Goal: Check status: Check status

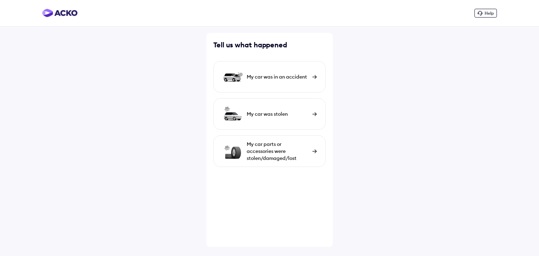
click at [65, 13] on img at bounding box center [59, 13] width 35 height 8
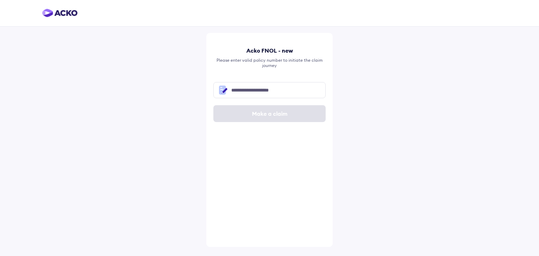
click at [62, 13] on img at bounding box center [59, 13] width 35 height 8
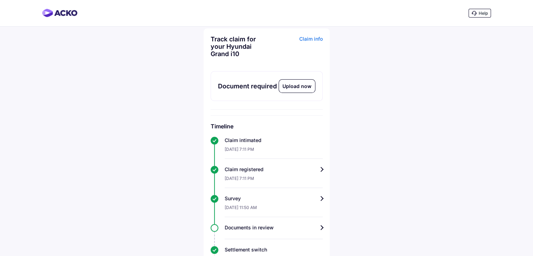
click at [55, 13] on img at bounding box center [59, 13] width 35 height 8
